Goal: Contribute content: Contribute content

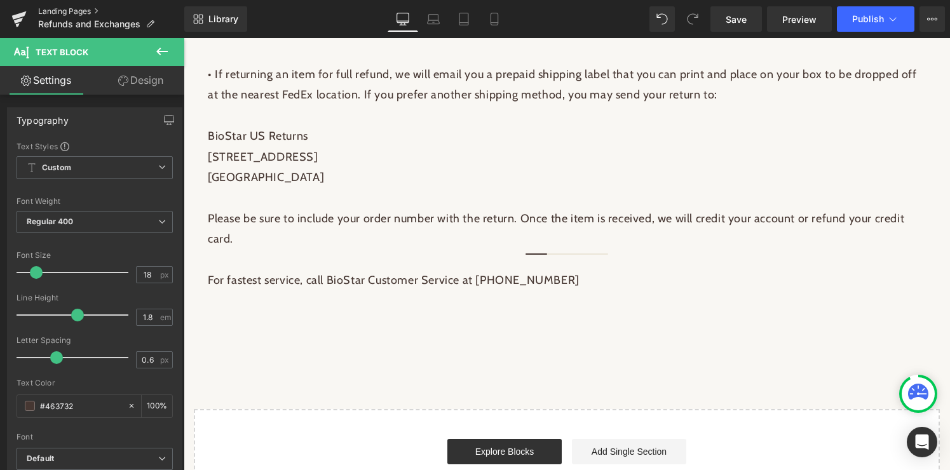
click at [77, 10] on link "Landing Pages" at bounding box center [111, 11] width 146 height 10
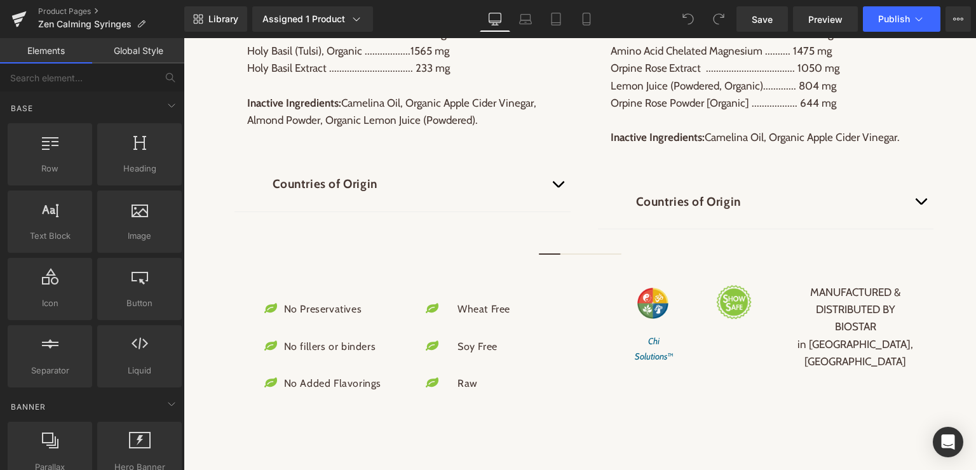
scroll to position [1446, 0]
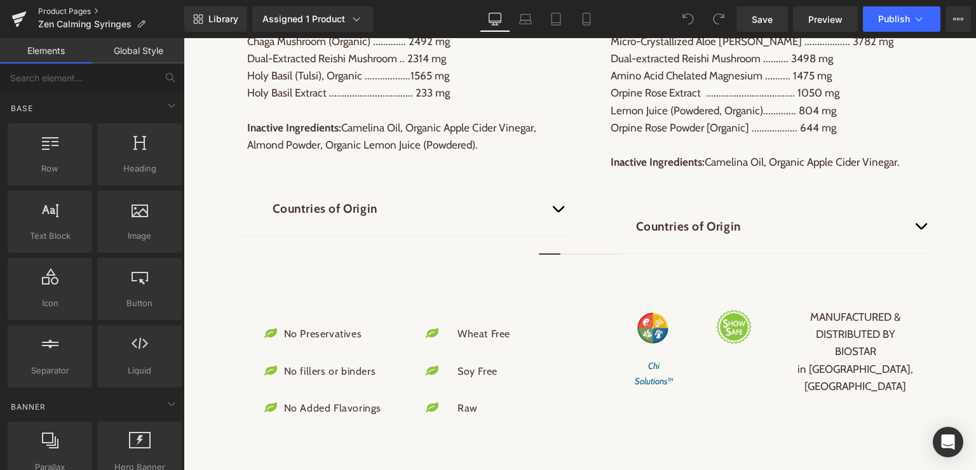
click at [86, 10] on link "Product Pages" at bounding box center [111, 11] width 146 height 10
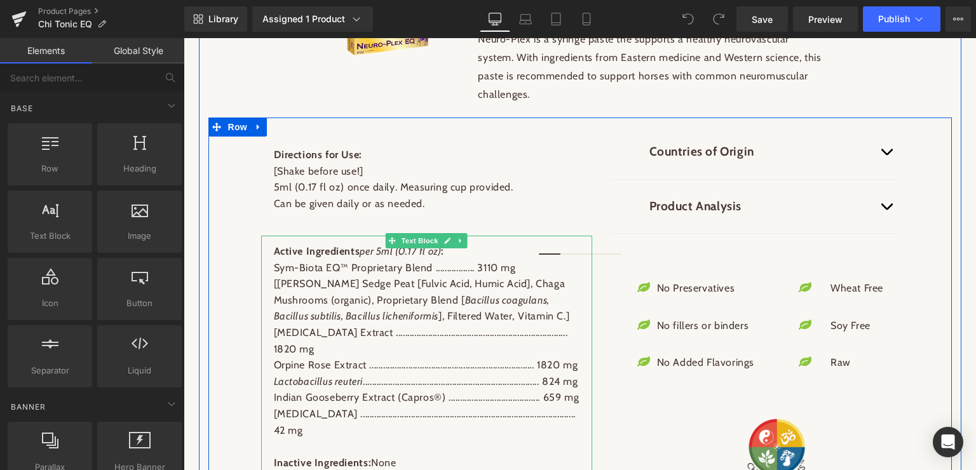
scroll to position [936, 0]
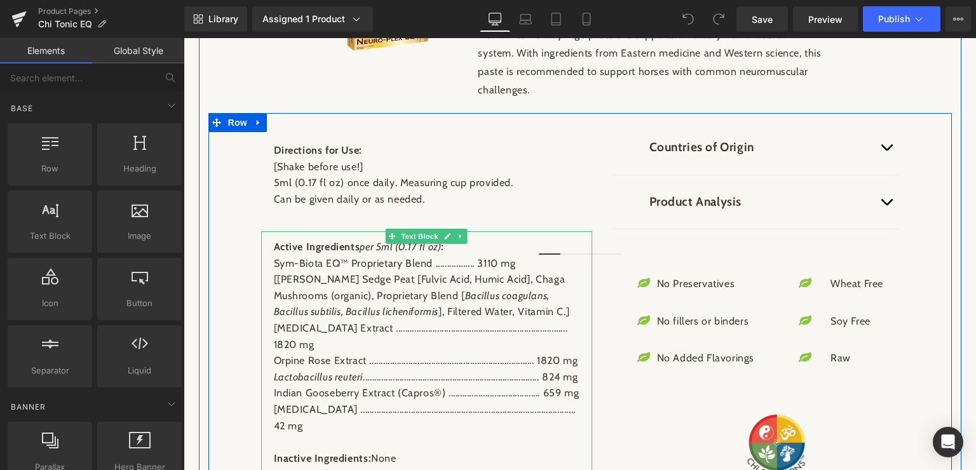
click at [491, 351] on p "Astragalus Extract ............................................................…" at bounding box center [427, 336] width 306 height 32
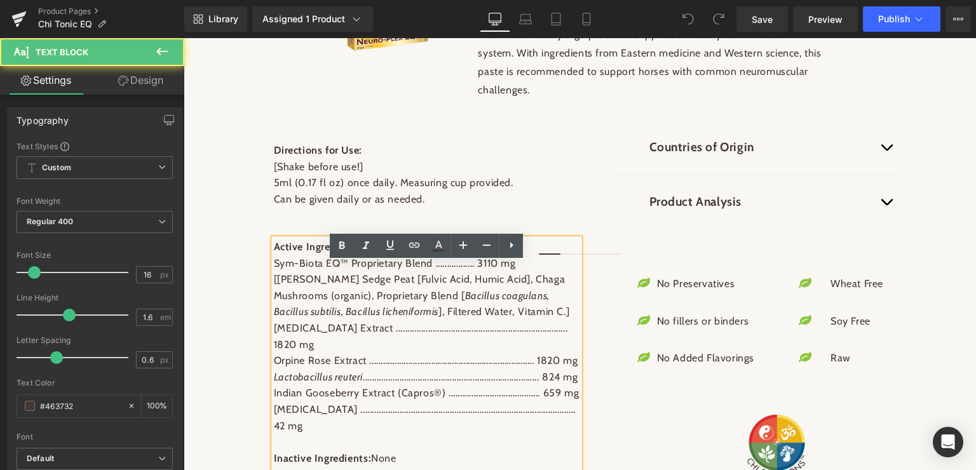
click at [491, 351] on p "Astragalus Extract ............................................................…" at bounding box center [427, 336] width 306 height 32
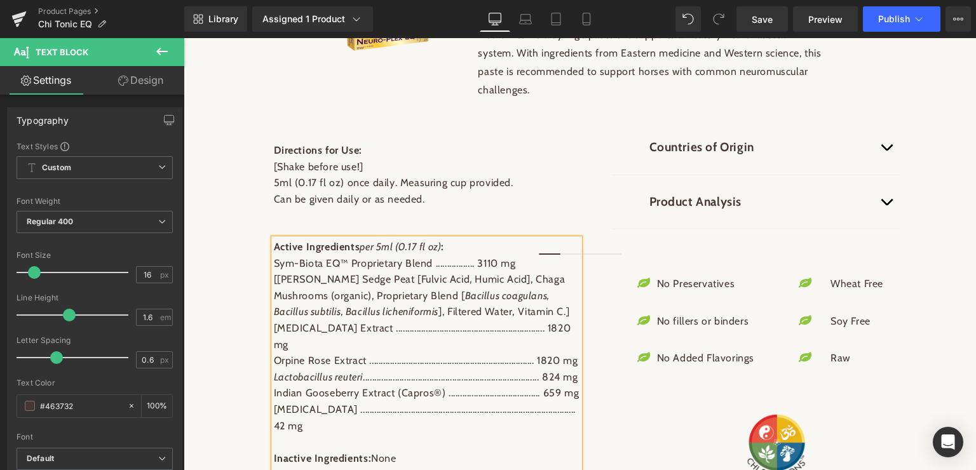
click at [492, 368] on p "Orpine Rose Extract ...........................................................…" at bounding box center [427, 361] width 306 height 17
click at [510, 384] on p "Lactobacillus reuteri .........................................................…" at bounding box center [427, 377] width 306 height 17
click at [525, 401] on p "Indian Gooseberry Extract (Capros®) ........................................ 65…" at bounding box center [427, 393] width 306 height 17
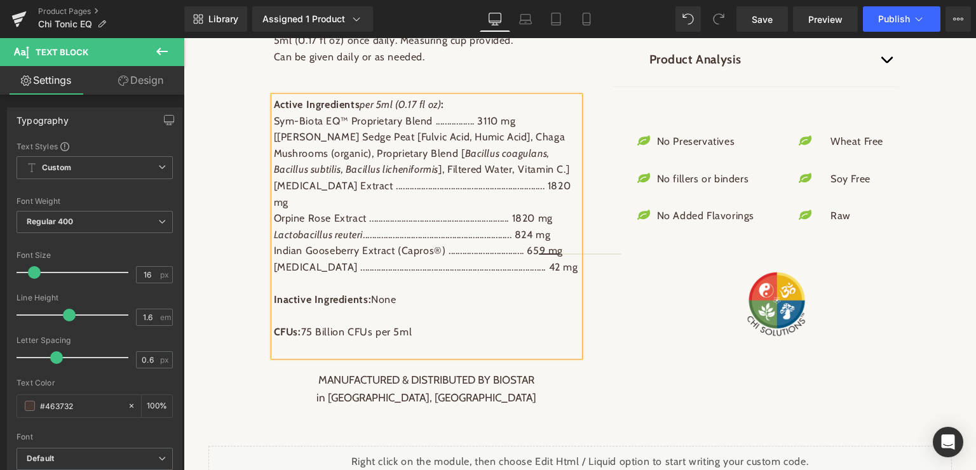
scroll to position [1117, 0]
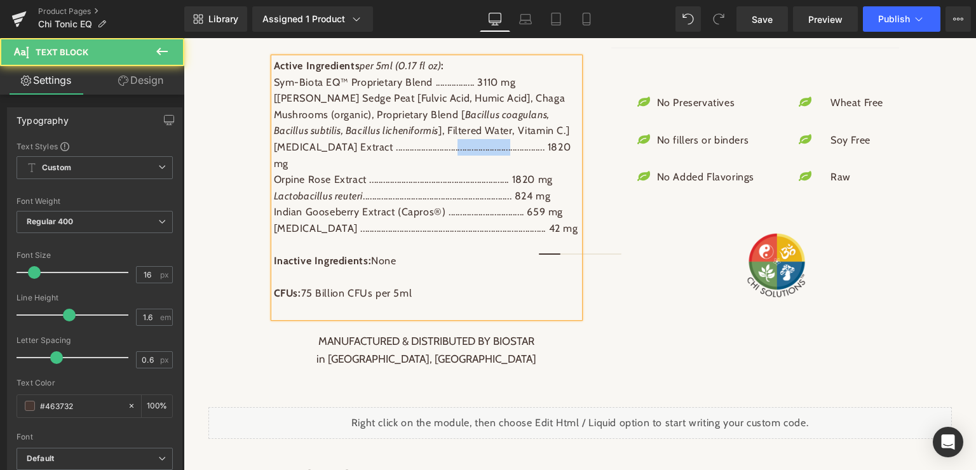
drag, startPoint x: 494, startPoint y: 175, endPoint x: 436, endPoint y: 175, distance: 57.8
click at [436, 172] on p "Astragalus Extract ............................................................…" at bounding box center [427, 155] width 306 height 32
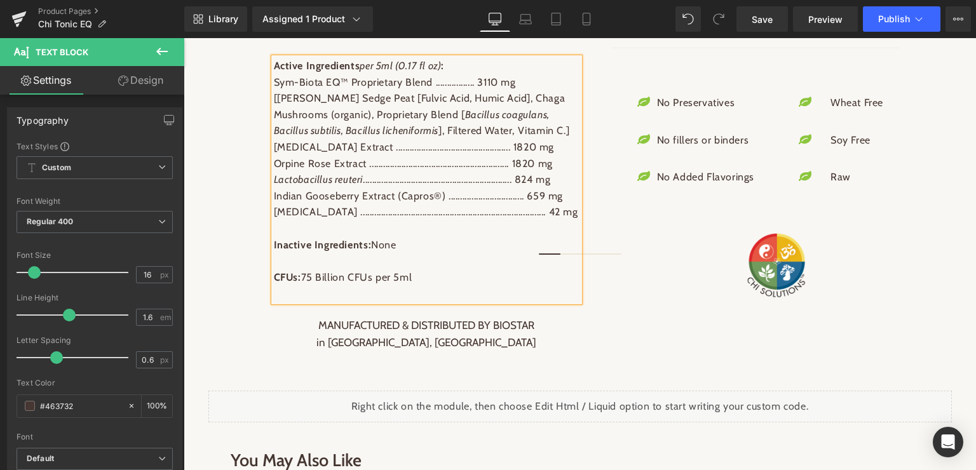
click at [464, 91] on p "Sym-Biota EQ™ Proprietary Blend ................. 3110 mg" at bounding box center [427, 82] width 306 height 17
click at [463, 156] on p "Astragalus Extract .................................................. 1820 mg" at bounding box center [427, 147] width 306 height 17
click at [503, 172] on p "Orpine Rose Extract ...........................................................…" at bounding box center [427, 164] width 306 height 17
click at [503, 188] on p "Lactobacillus reuteri .........................................................…" at bounding box center [427, 180] width 306 height 17
click at [505, 205] on p "Indian Gooseberry Extract (Capros®) ................................. 659 mg" at bounding box center [427, 196] width 306 height 17
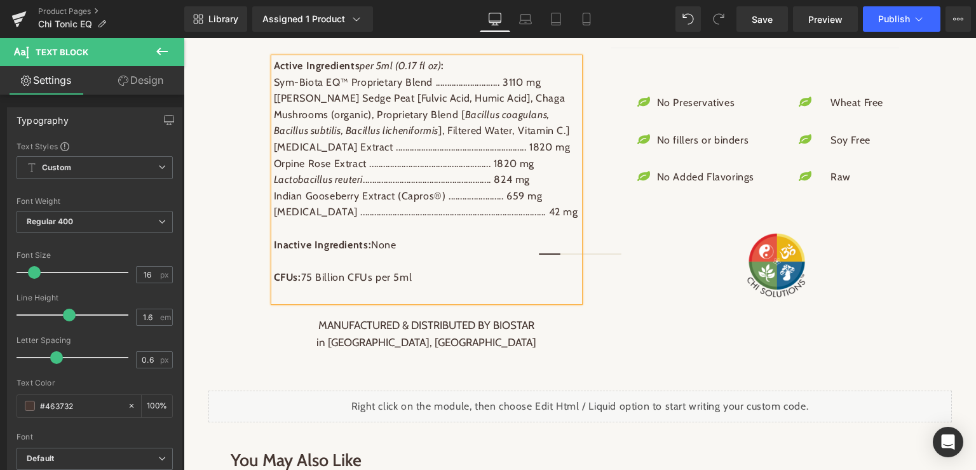
click at [513, 220] on p "Vitamin B12 ...................................................................…" at bounding box center [427, 212] width 306 height 17
click at [641, 299] on link at bounding box center [777, 266] width 306 height 66
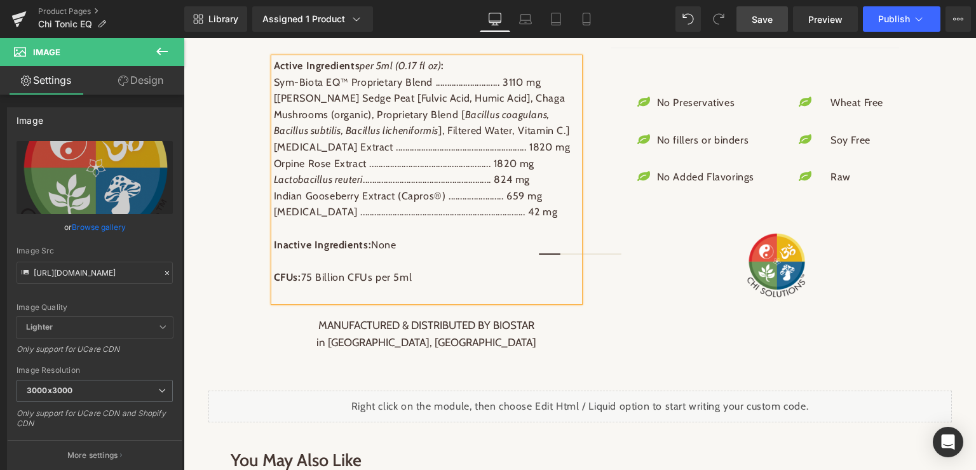
click at [759, 21] on span "Save" at bounding box center [762, 19] width 21 height 13
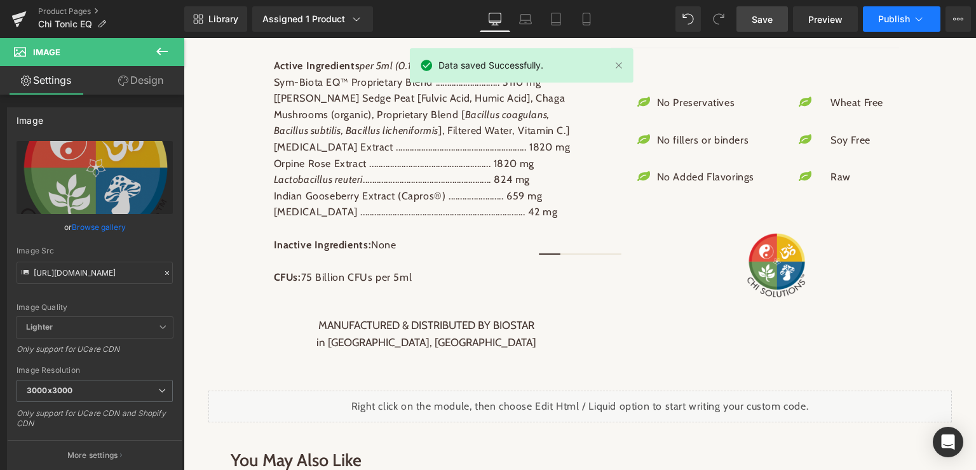
click at [905, 15] on span "Publish" at bounding box center [894, 19] width 32 height 10
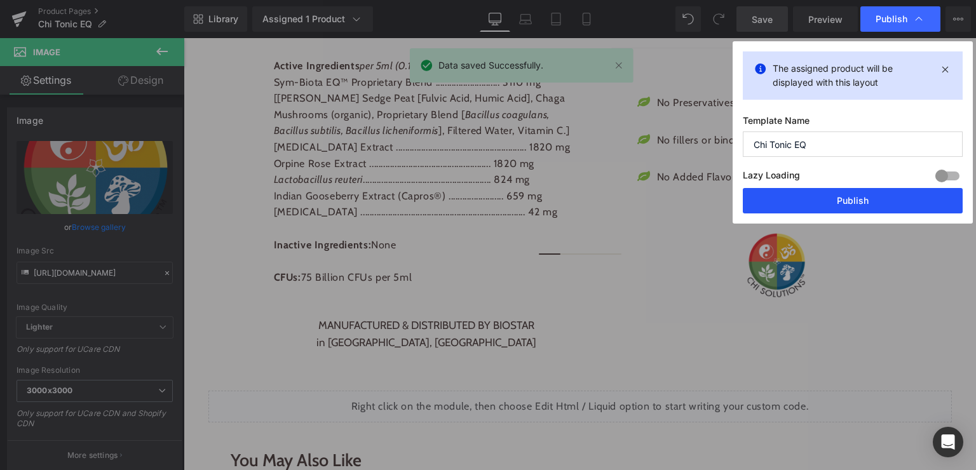
click at [846, 198] on button "Publish" at bounding box center [853, 200] width 220 height 25
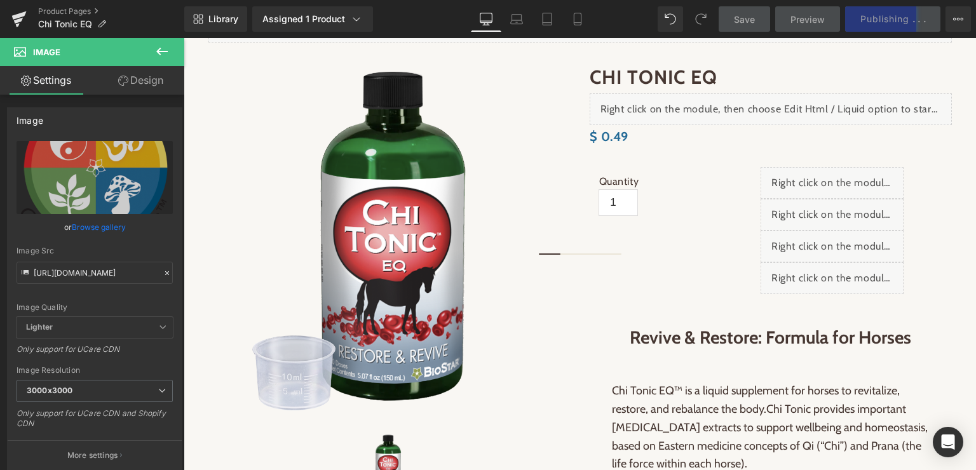
scroll to position [0, 0]
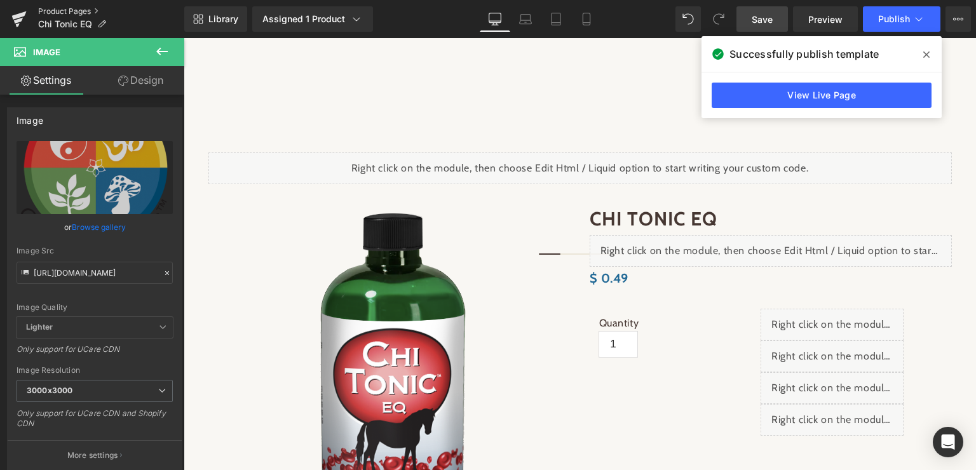
click at [71, 7] on link "Product Pages" at bounding box center [111, 11] width 146 height 10
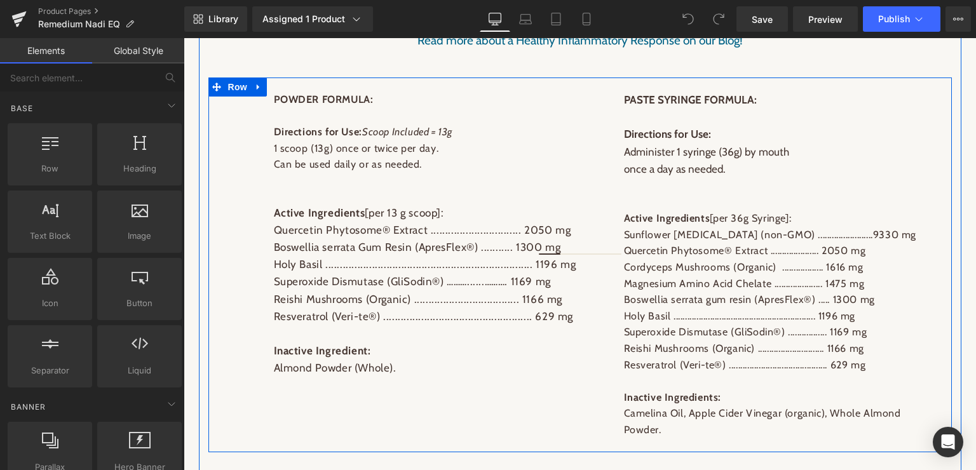
scroll to position [1264, 0]
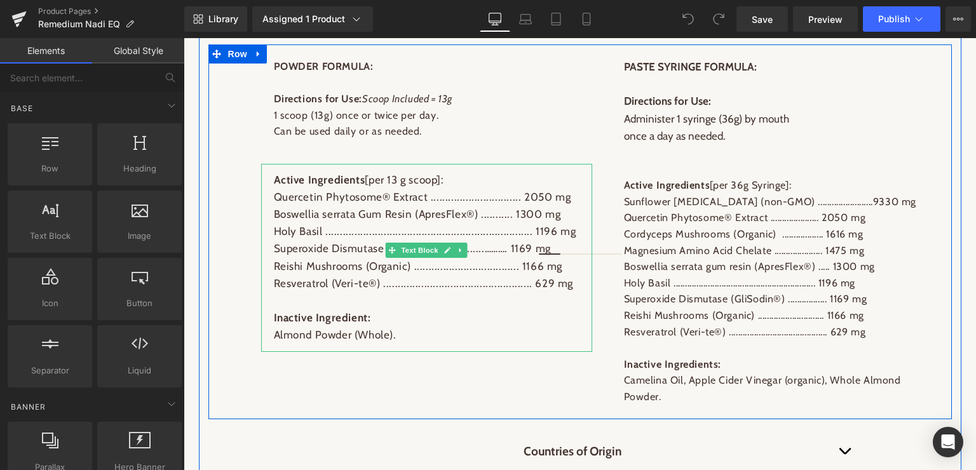
click at [491, 194] on p "Quercetin Phytosome® Extract ............................... 2050 mg" at bounding box center [427, 197] width 306 height 17
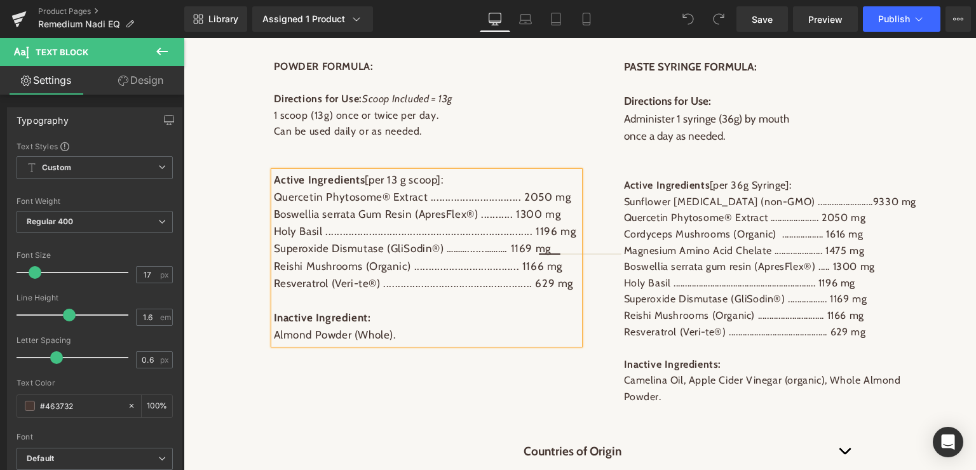
click at [491, 194] on p "Quercetin Phytosome® Extract ............................... 2050 mg" at bounding box center [427, 197] width 306 height 17
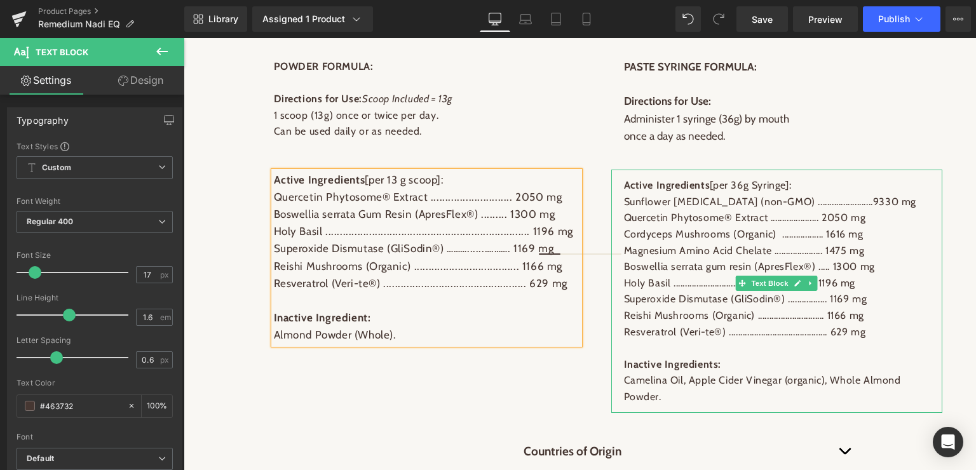
click at [808, 201] on p "Sunflower Lecithin (non-GMO) ........................9330 mg" at bounding box center [777, 202] width 306 height 17
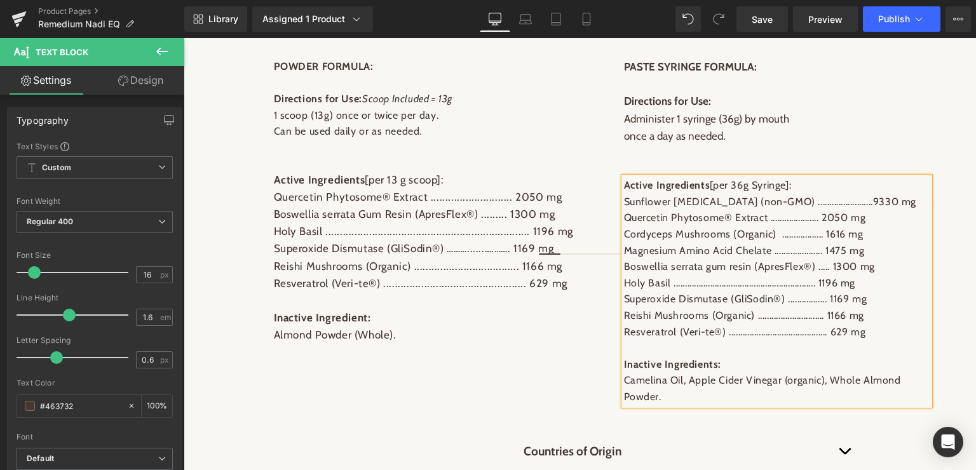
click at [808, 201] on p "Sunflower Lecithin (non-GMO) ........................9330 mg" at bounding box center [777, 202] width 306 height 17
click at [809, 234] on p "Cordyceps Mushrooms (Organic) .................. 1616 mg" at bounding box center [777, 234] width 306 height 17
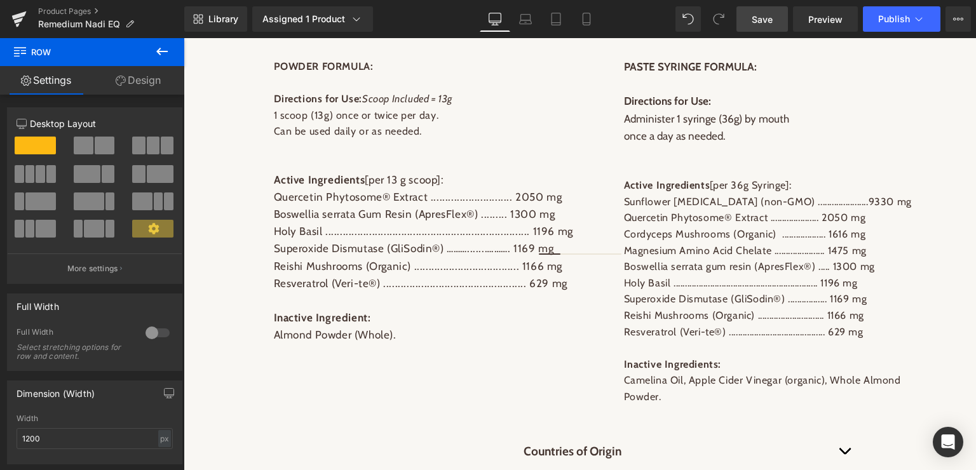
click at [759, 16] on span "Save" at bounding box center [762, 19] width 21 height 13
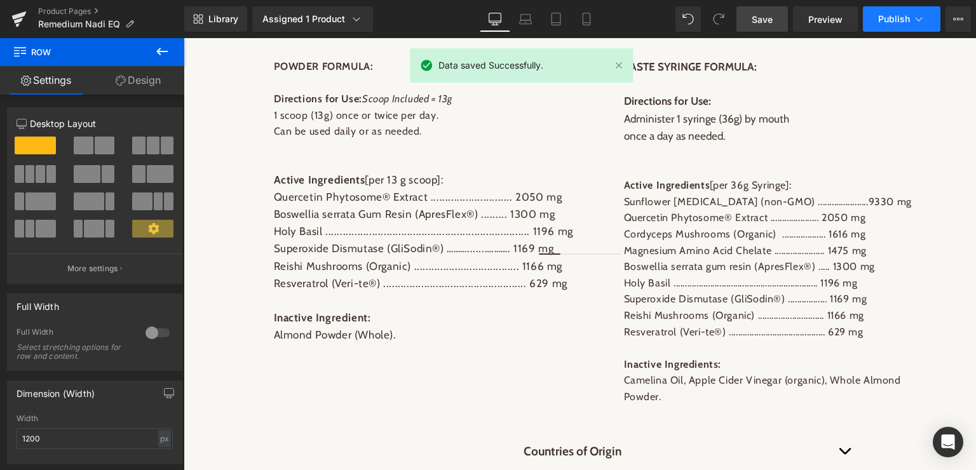
click at [907, 17] on span "Publish" at bounding box center [894, 19] width 32 height 10
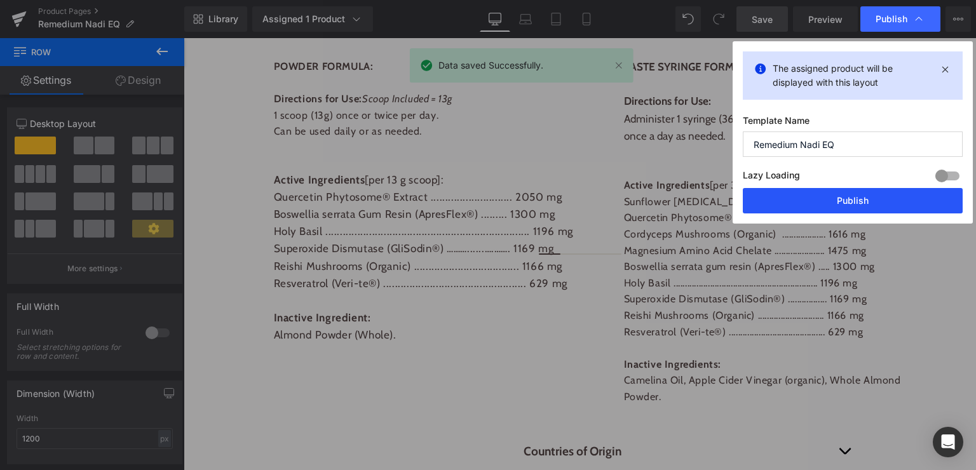
click at [835, 203] on button "Publish" at bounding box center [853, 200] width 220 height 25
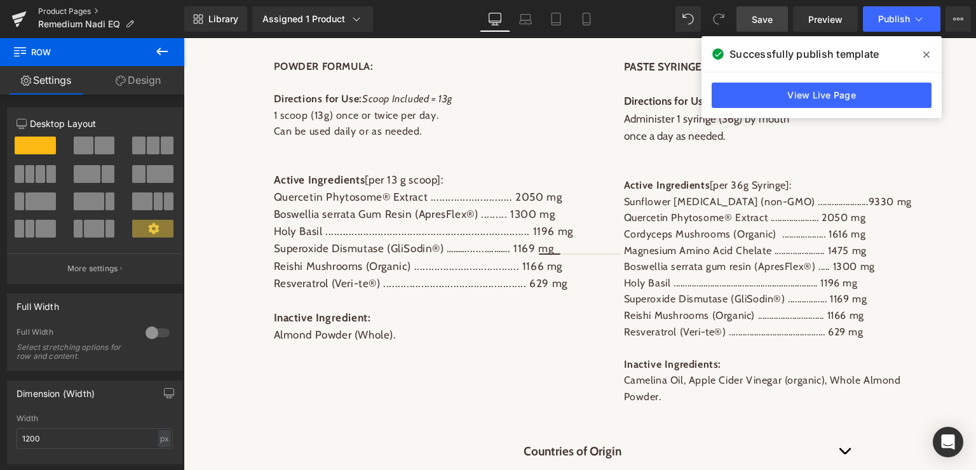
click at [67, 7] on link "Product Pages" at bounding box center [111, 11] width 146 height 10
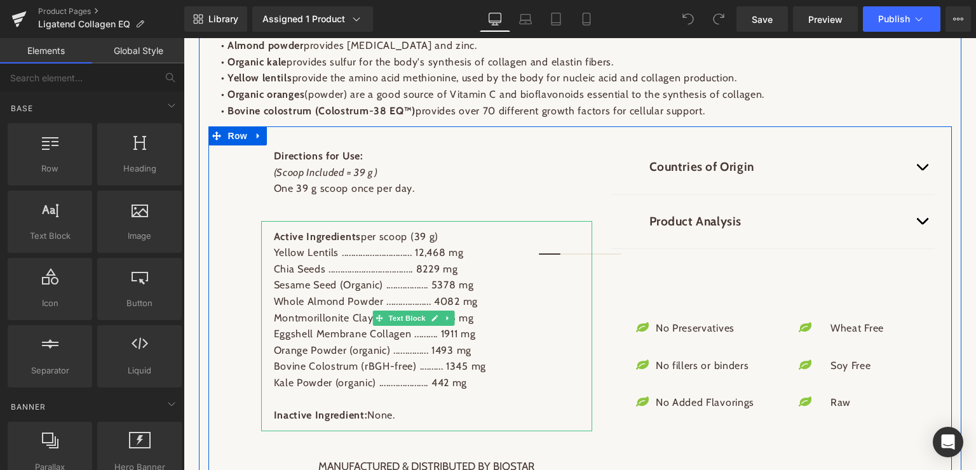
scroll to position [840, 0]
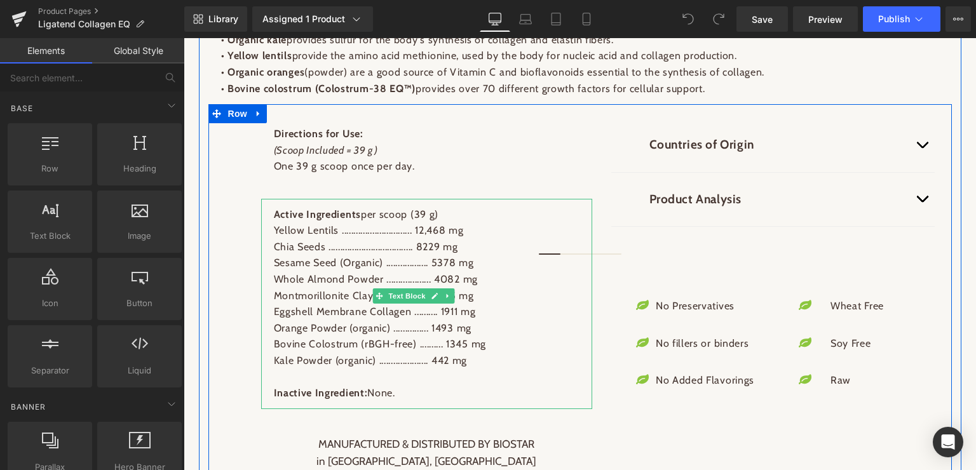
click at [421, 271] on p "Sesame Seed (Organic) .................. 5378 mg" at bounding box center [427, 263] width 306 height 17
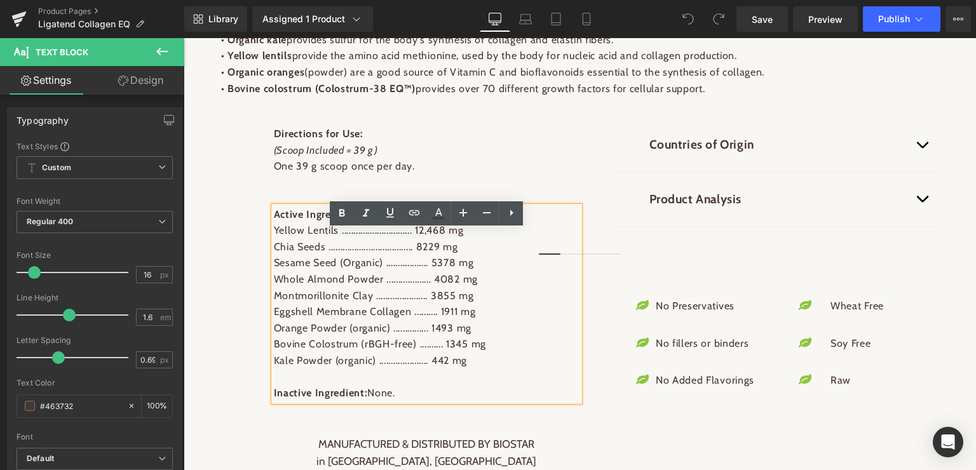
click at [421, 271] on p "Sesame Seed (Organic) .................. 5378 mg" at bounding box center [427, 263] width 306 height 17
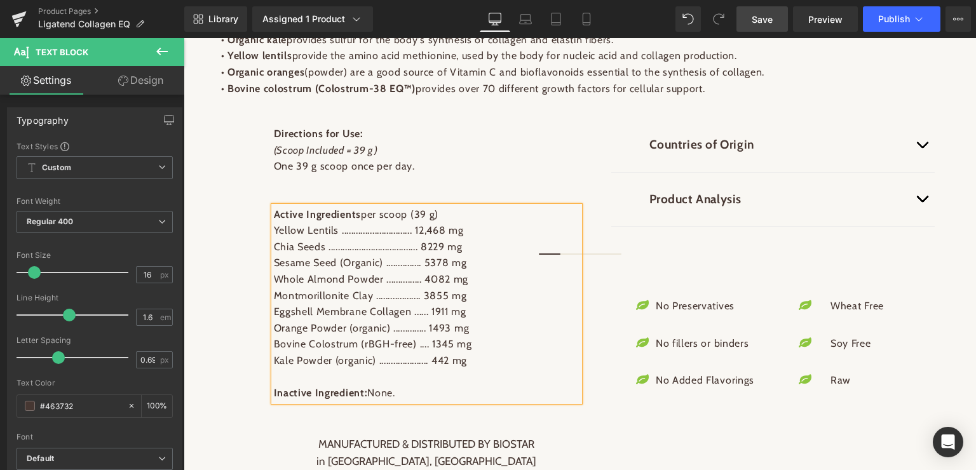
click at [757, 17] on span "Save" at bounding box center [762, 19] width 21 height 13
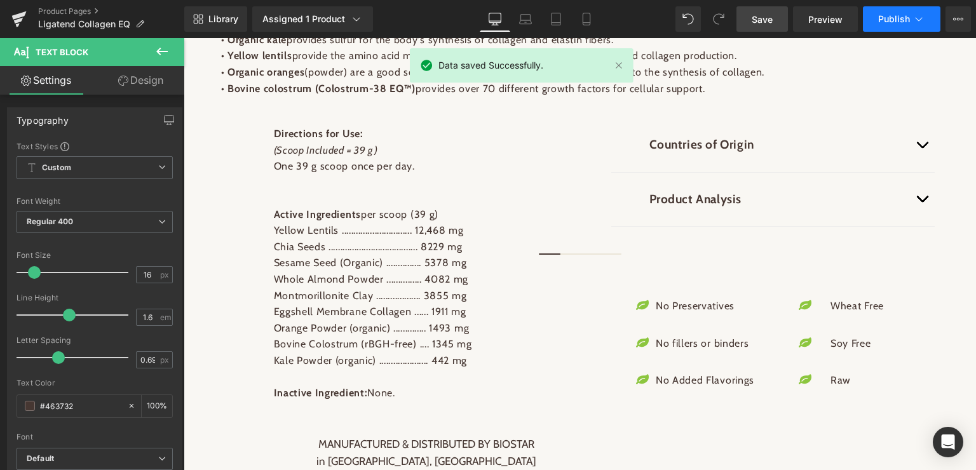
click at [896, 15] on span "Publish" at bounding box center [894, 19] width 32 height 10
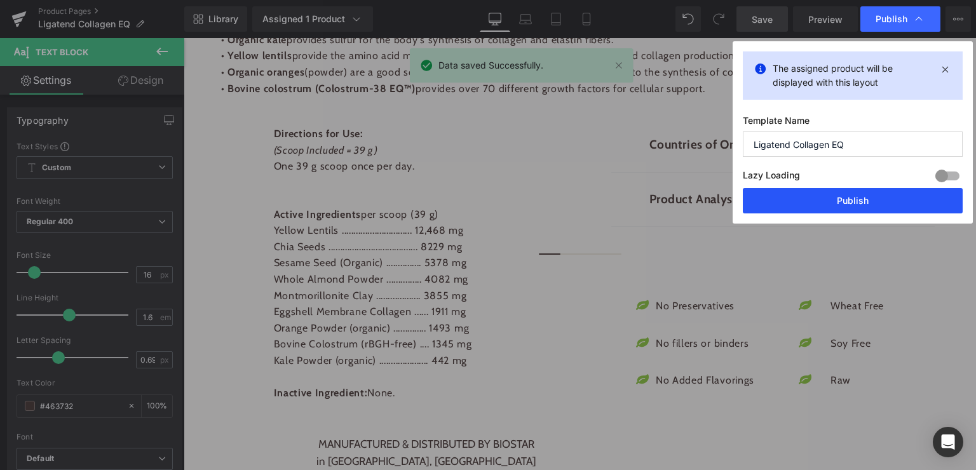
click at [849, 201] on button "Publish" at bounding box center [853, 200] width 220 height 25
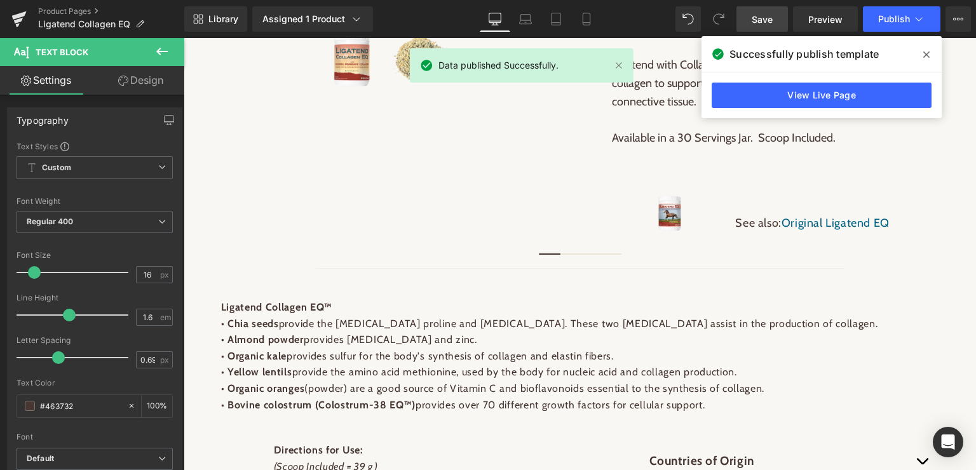
scroll to position [0, 0]
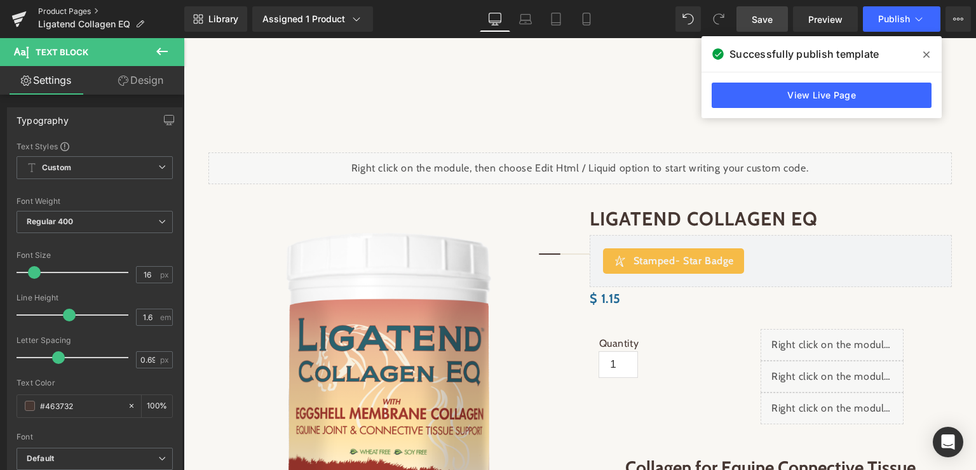
click at [58, 6] on link "Product Pages" at bounding box center [111, 11] width 146 height 10
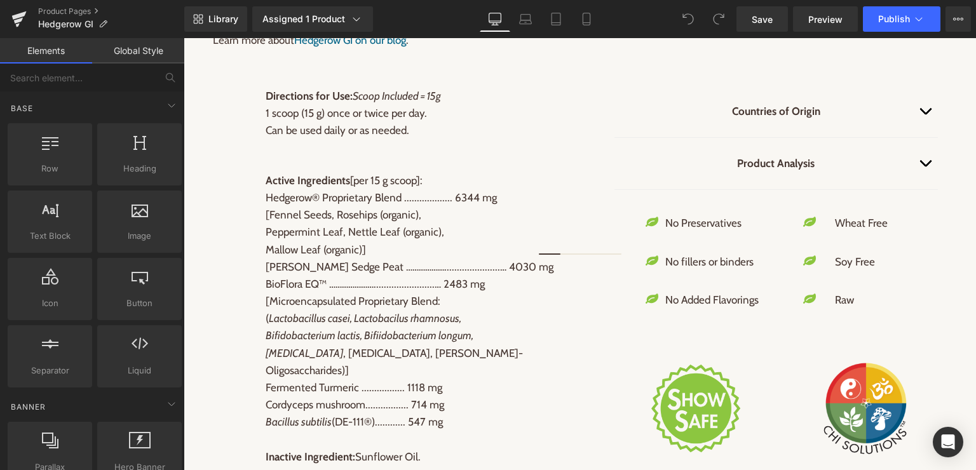
scroll to position [1291, 0]
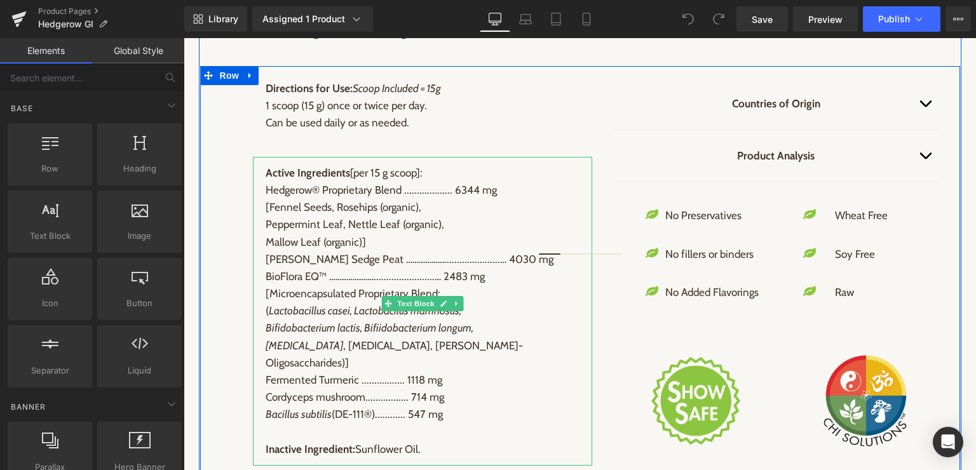
click at [400, 257] on p "[PERSON_NAME] Sedge Peat ………………......................… 4030 mg" at bounding box center [423, 259] width 314 height 17
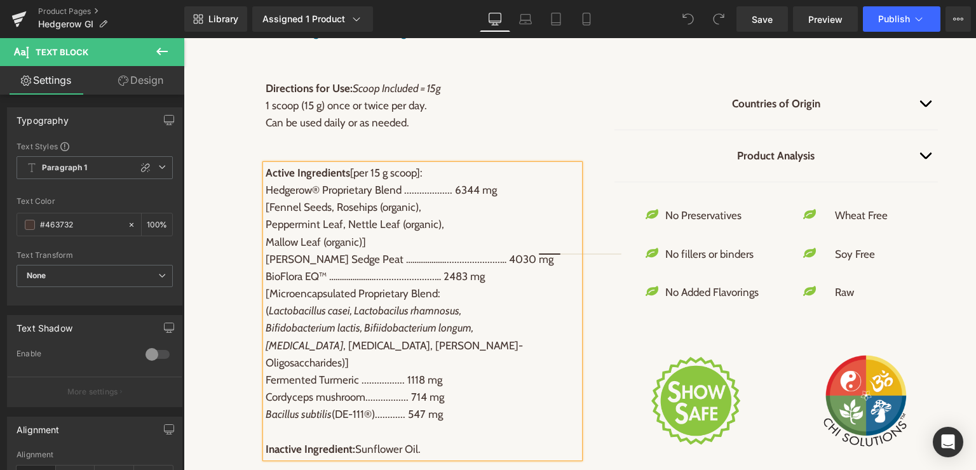
click at [400, 257] on p "[PERSON_NAME] Sedge Peat ………………......................… 4030 mg" at bounding box center [423, 259] width 314 height 17
click at [388, 377] on p "Fermented Turmeric ................. 1118 mg" at bounding box center [423, 380] width 314 height 17
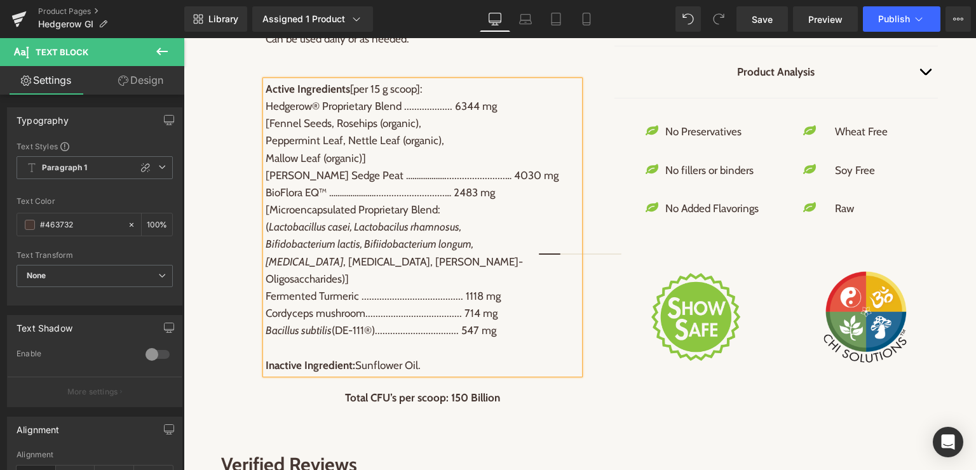
scroll to position [1415, 0]
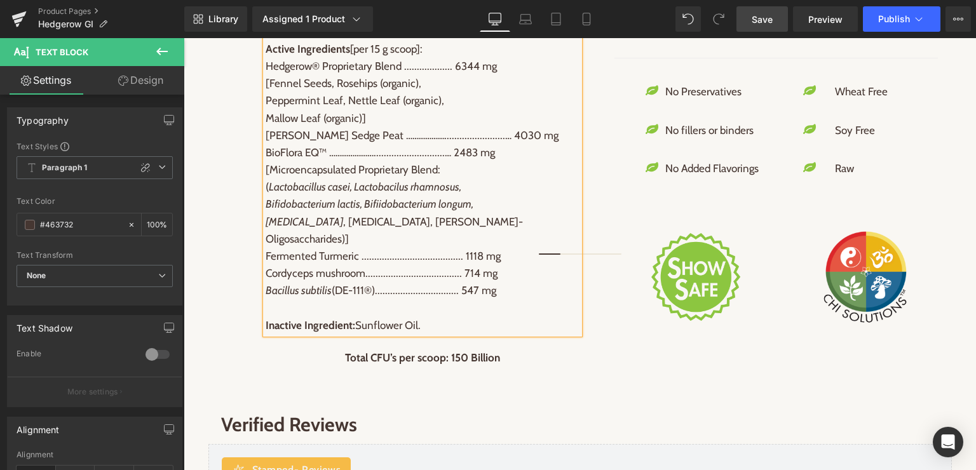
drag, startPoint x: 763, startPoint y: 15, endPoint x: 739, endPoint y: 1, distance: 27.9
click at [763, 15] on span "Save" at bounding box center [762, 19] width 21 height 13
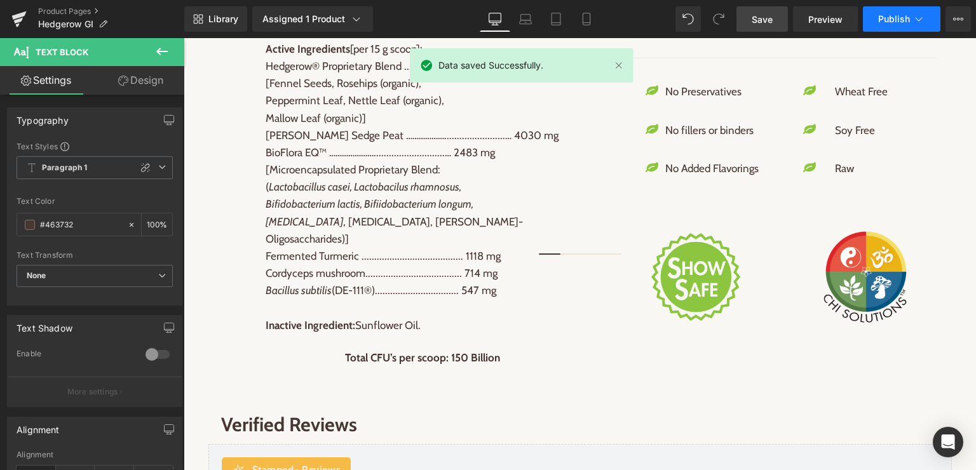
click at [918, 11] on button "Publish" at bounding box center [902, 18] width 78 height 25
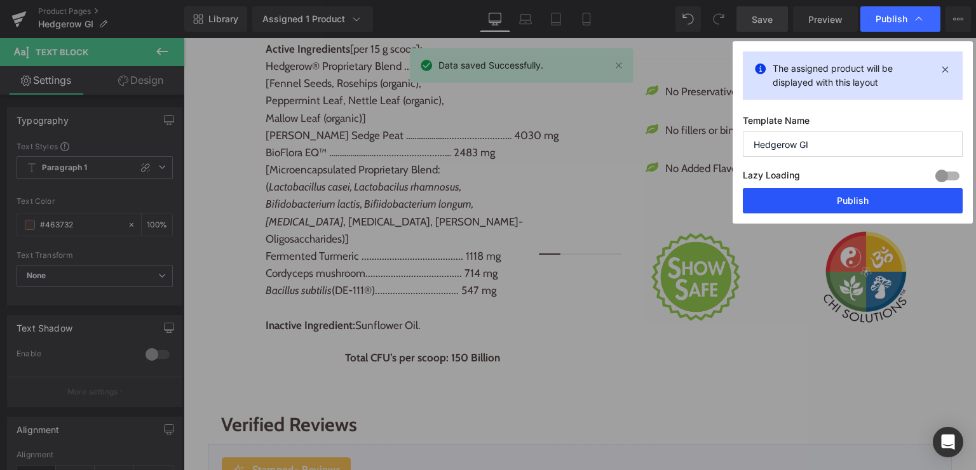
click at [842, 206] on button "Publish" at bounding box center [853, 200] width 220 height 25
